Goal: Information Seeking & Learning: Learn about a topic

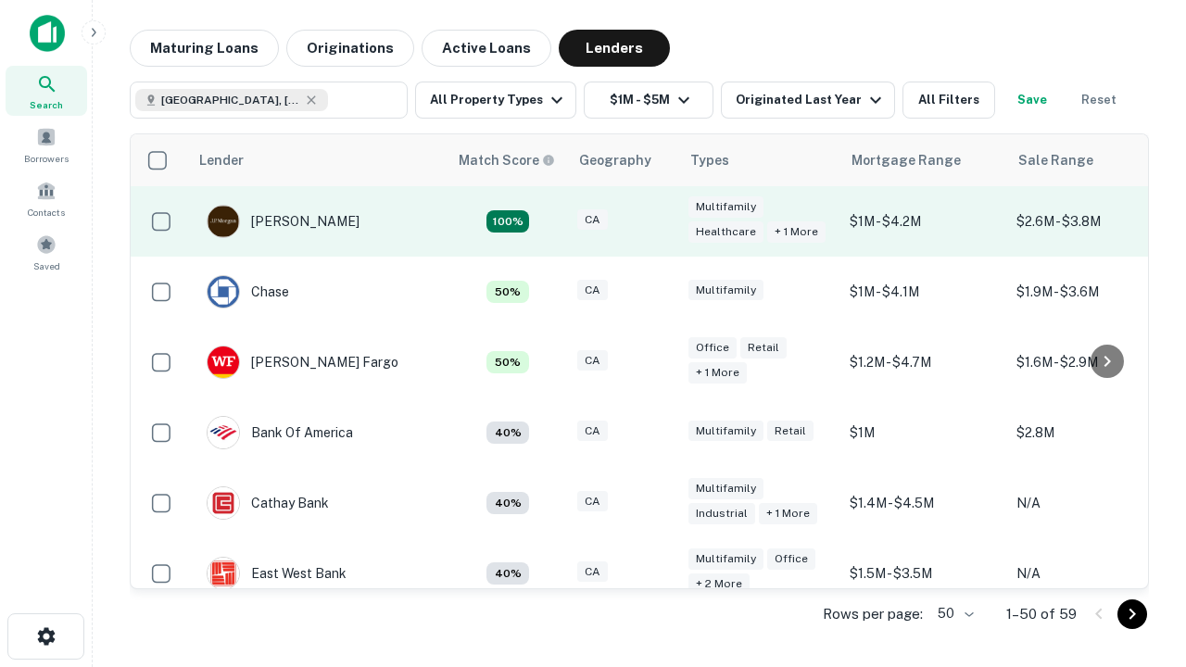
click at [658, 221] on div "CA" at bounding box center [623, 221] width 93 height 25
